Goal: Find specific page/section: Find specific page/section

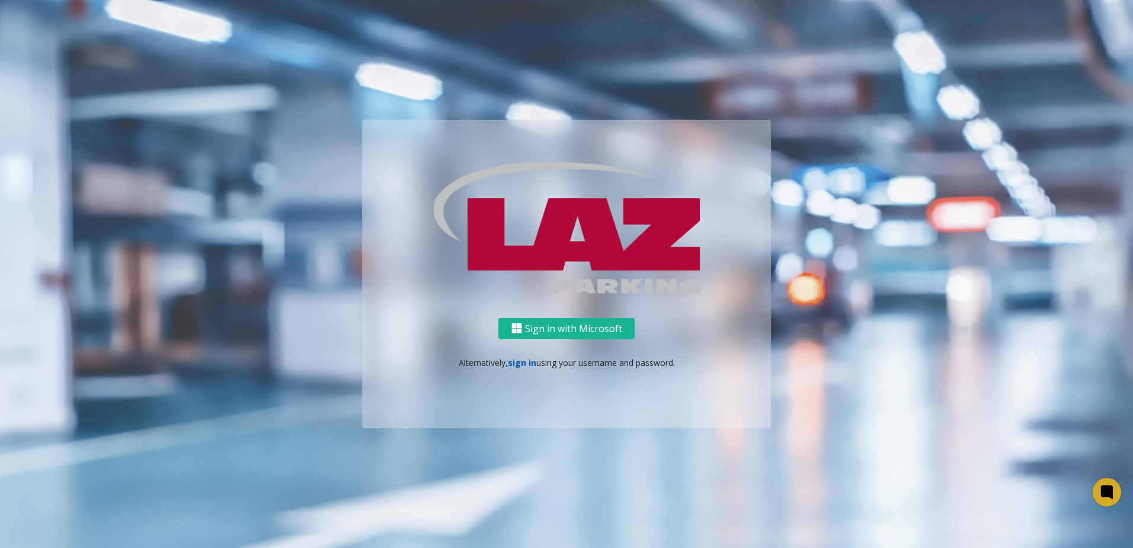
click at [528, 360] on link "sign in" at bounding box center [522, 362] width 28 height 11
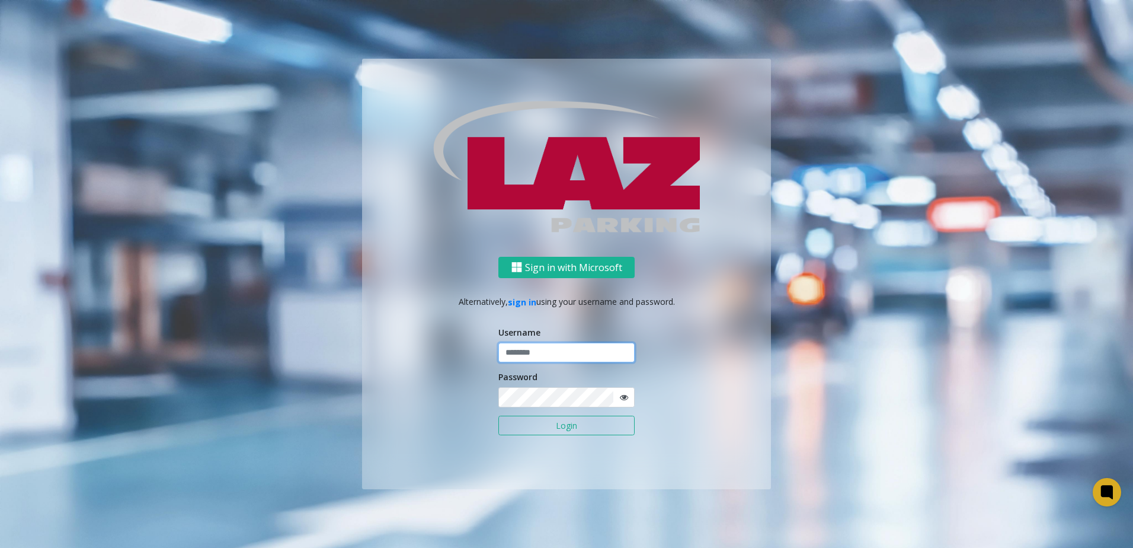
type input "*******"
click at [546, 433] on button "Login" at bounding box center [566, 425] width 136 height 20
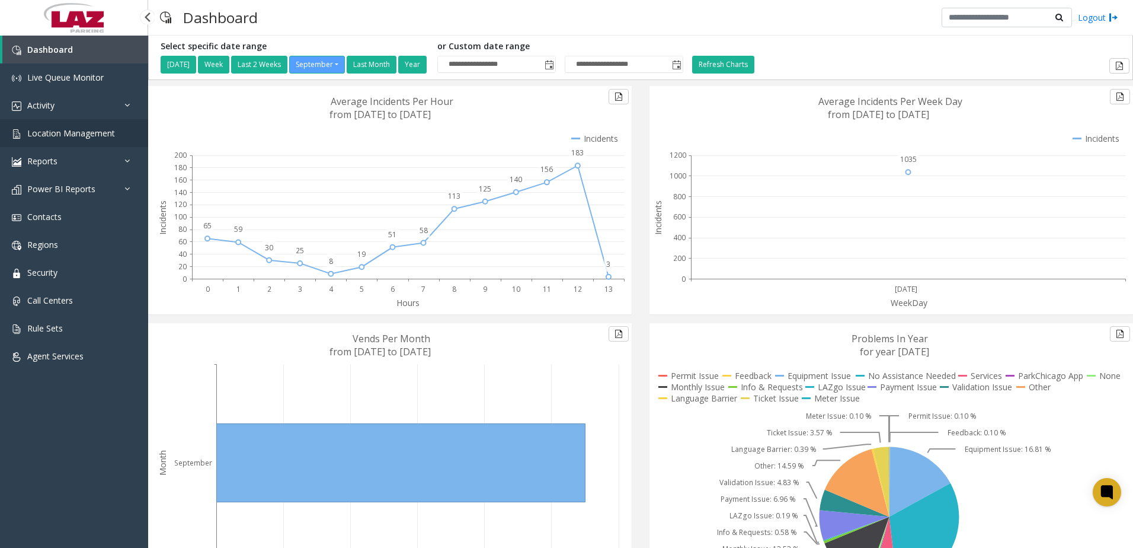
click at [81, 137] on span "Location Management" at bounding box center [71, 132] width 88 height 11
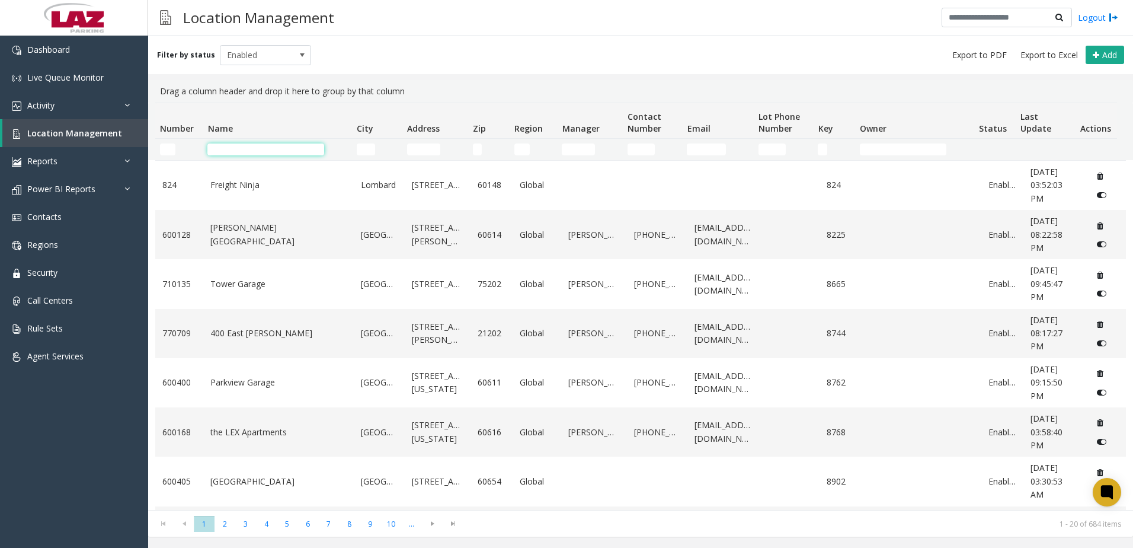
click at [286, 146] on input "Name Filter" at bounding box center [265, 149] width 117 height 12
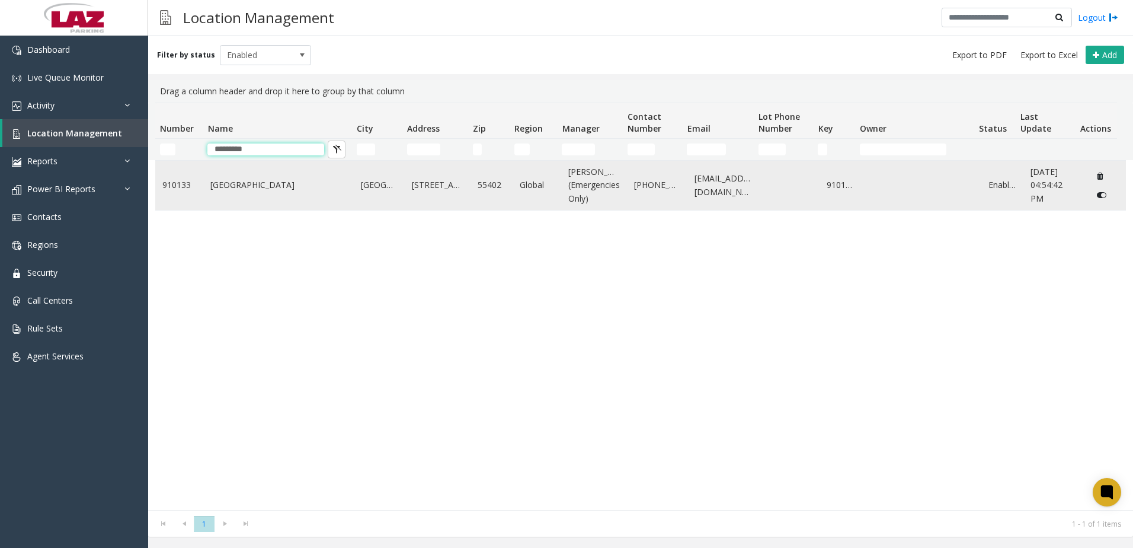
type input "*********"
click at [243, 207] on td "[GEOGRAPHIC_DATA]" at bounding box center [278, 185] width 151 height 49
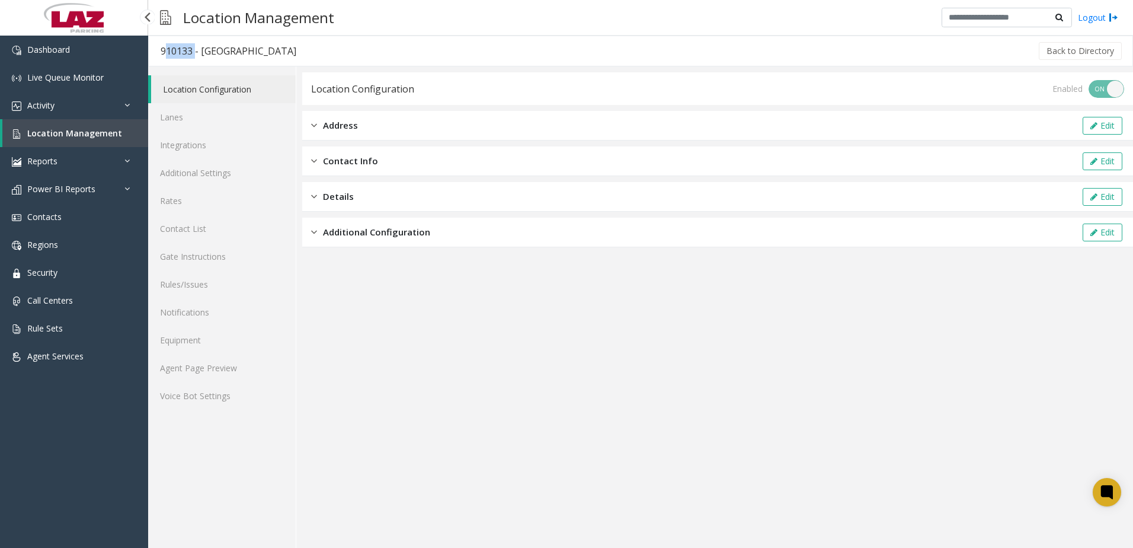
drag, startPoint x: 191, startPoint y: 53, endPoint x: 160, endPoint y: 53, distance: 30.8
click at [160, 53] on h3 "910133 - [GEOGRAPHIC_DATA]" at bounding box center [228, 50] width 159 height 27
copy div "910133"
click at [176, 122] on link "Lanes" at bounding box center [222, 117] width 148 height 28
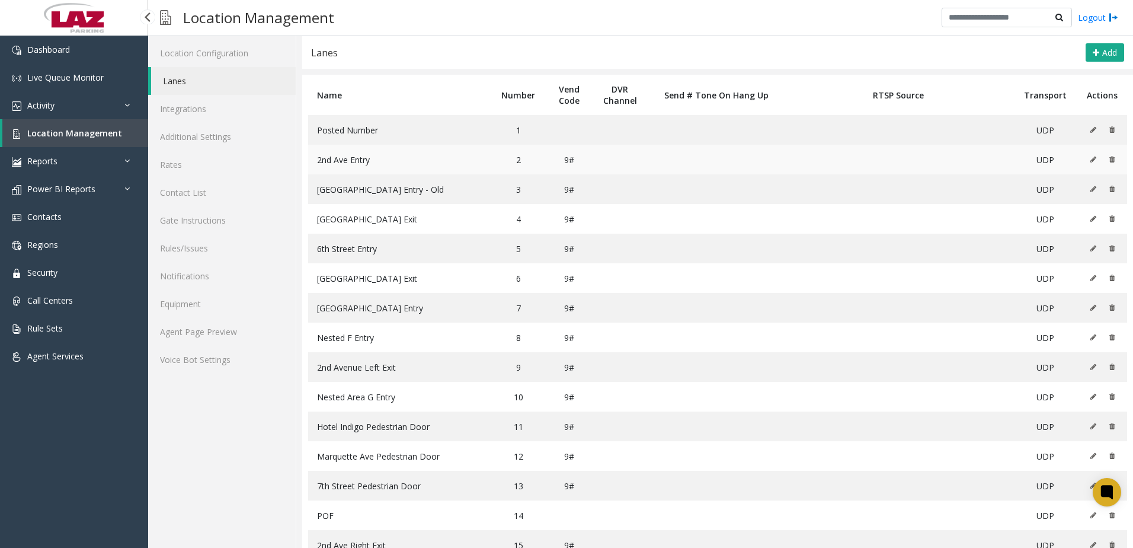
scroll to position [72, 0]
